Goal: Find specific page/section: Find specific page/section

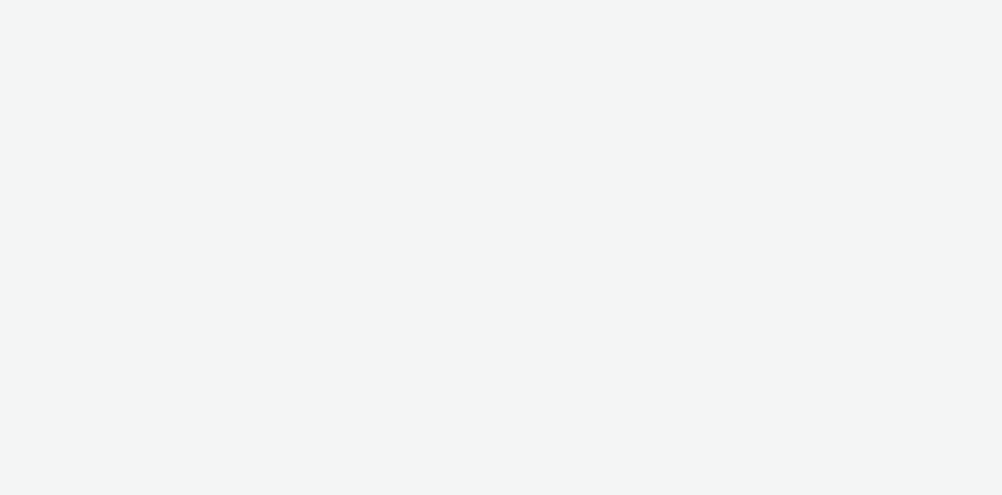
select select "2fc77e36-bb93-4aa3-9dff-dcb08e02eac6"
select select "2405a9d4-3350-4458-8d06-44f78962fa76"
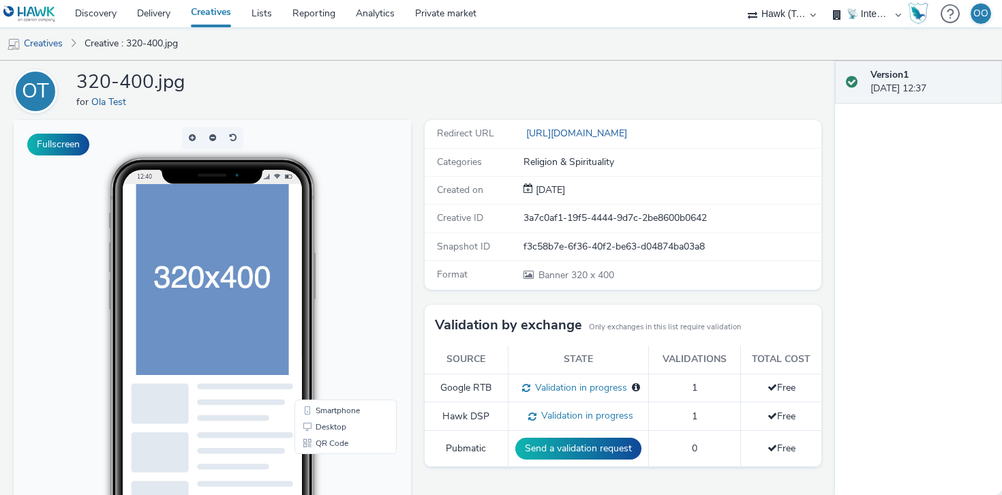
scroll to position [46, 0]
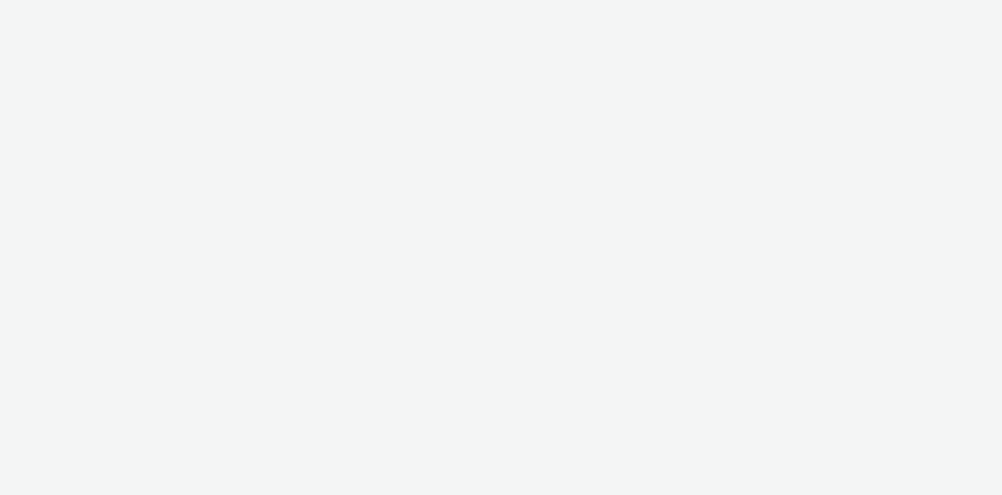
select select "2fc77e36-bb93-4aa3-9dff-dcb08e02eac6"
select select "2405a9d4-3350-4458-8d06-44f78962fa76"
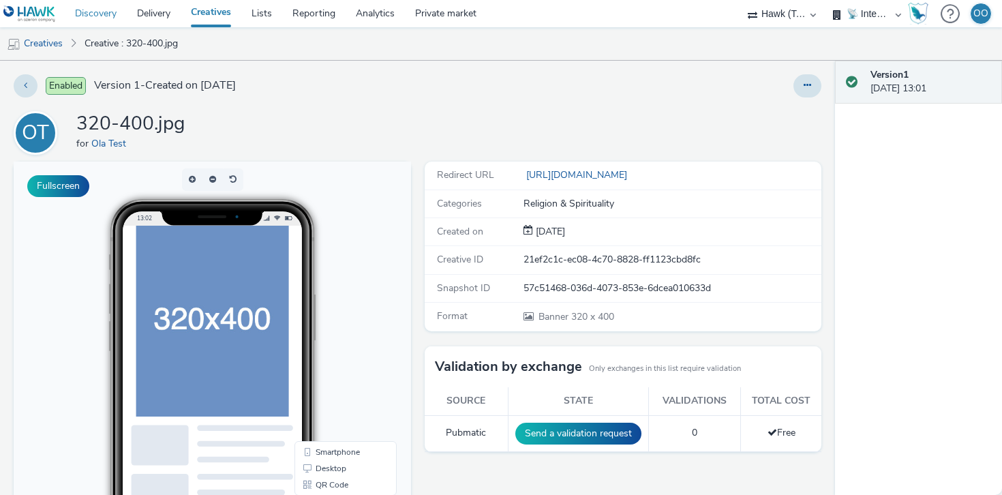
click at [98, 14] on link "Discovery" at bounding box center [96, 13] width 62 height 27
